Goal: Transaction & Acquisition: Purchase product/service

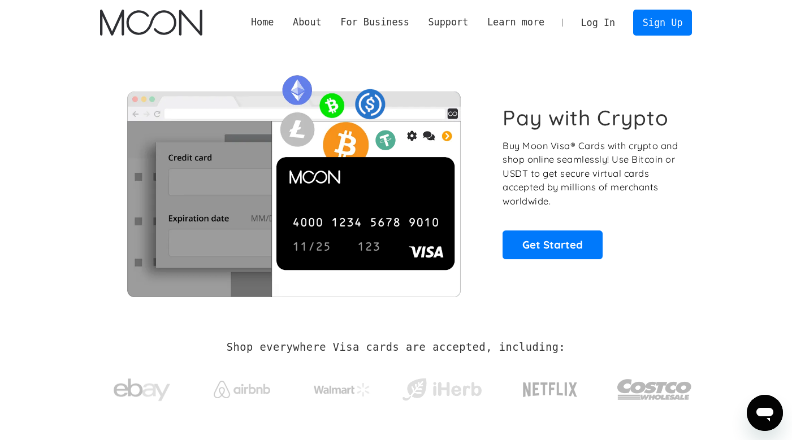
click at [592, 19] on link "Log In" at bounding box center [597, 22] width 53 height 25
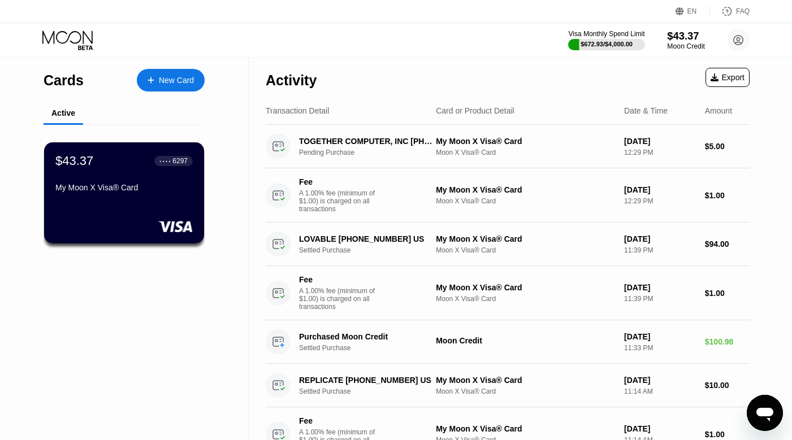
click at [676, 34] on div "$43.37" at bounding box center [686, 36] width 38 height 12
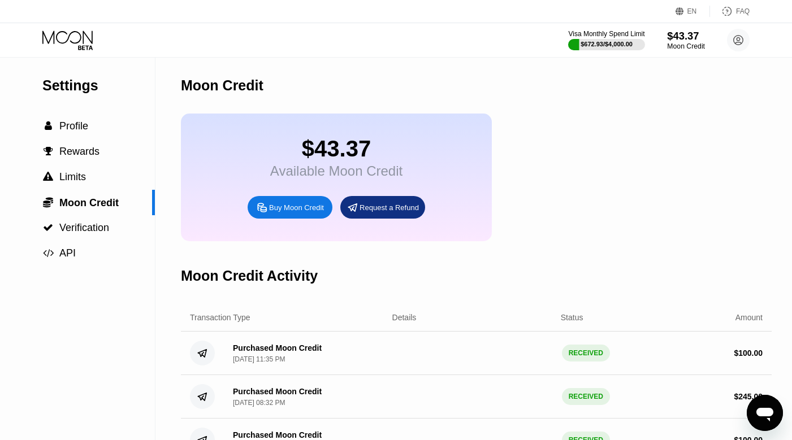
click at [686, 42] on div "Moon Credit" at bounding box center [686, 46] width 38 height 8
click at [701, 40] on div "$43.37" at bounding box center [686, 36] width 38 height 12
click at [286, 211] on div "Buy Moon Credit" at bounding box center [296, 208] width 55 height 10
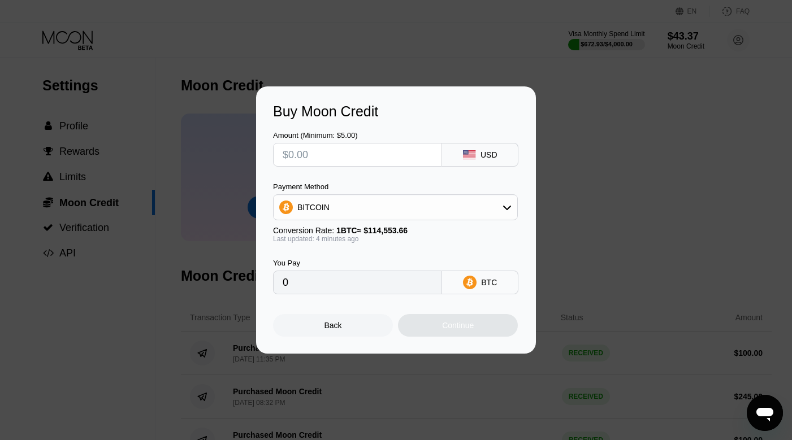
click at [406, 198] on div "BITCOIN" at bounding box center [395, 207] width 244 height 23
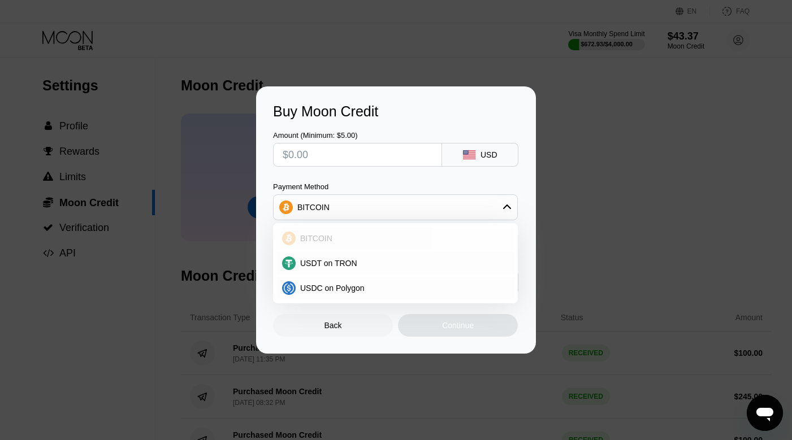
click at [389, 264] on div "USDT on TRON" at bounding box center [401, 263] width 213 height 9
type input "0.00"
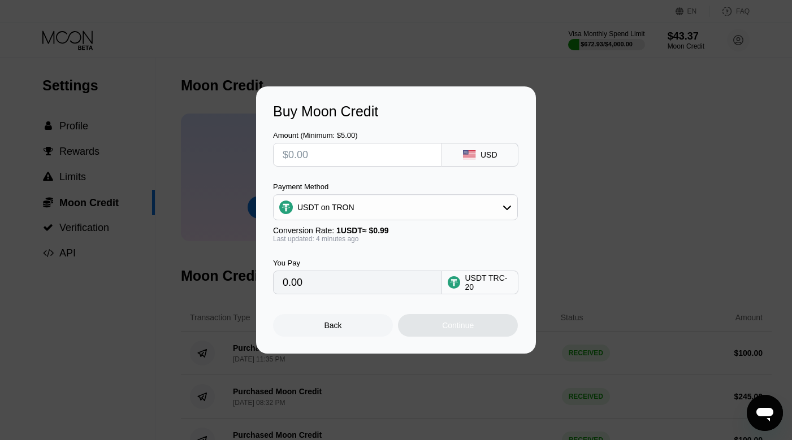
click at [348, 160] on input "text" at bounding box center [357, 155] width 150 height 23
type input "$2"
type input "2.02"
type input "$20"
type input "20.20"
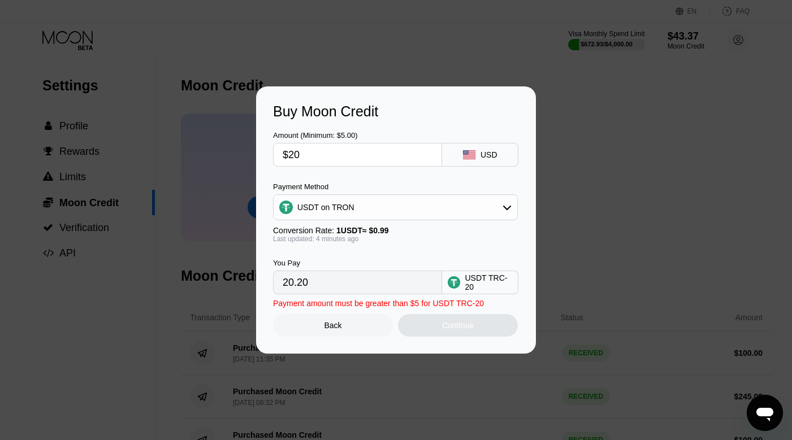
type input "$200"
type input "202.02"
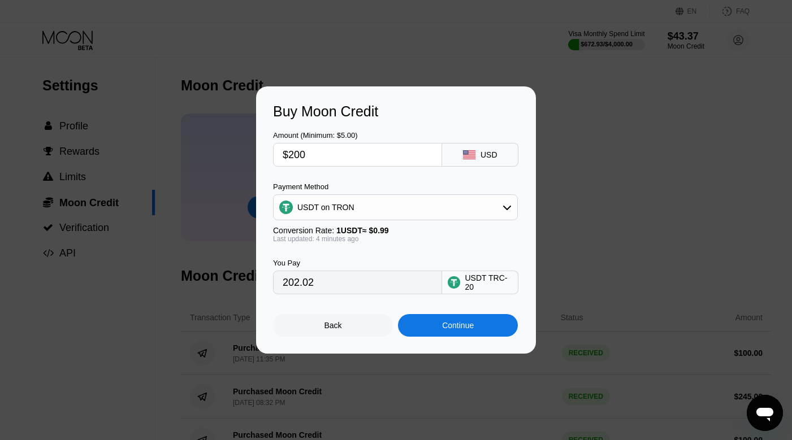
type input "$200"
click at [459, 319] on div "Continue" at bounding box center [458, 325] width 120 height 23
